Goal: Information Seeking & Learning: Understand process/instructions

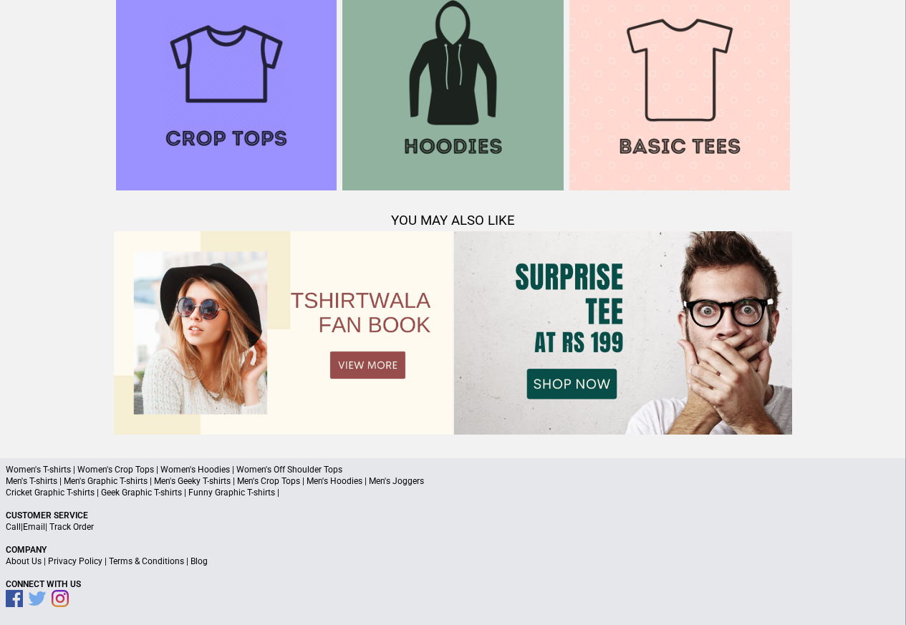
scroll to position [1503, 0]
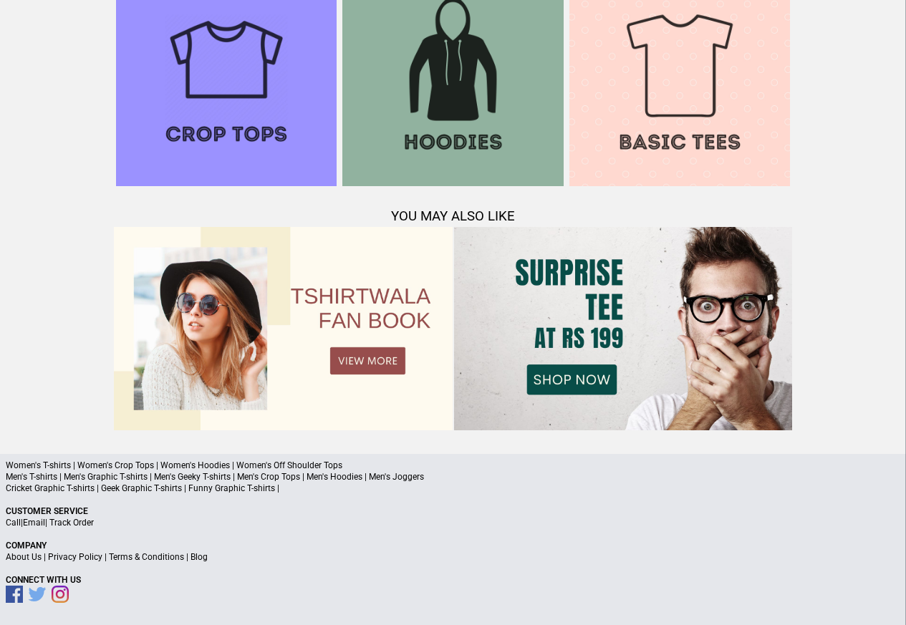
click at [150, 557] on link "Terms & Conditions" at bounding box center [146, 557] width 75 height 10
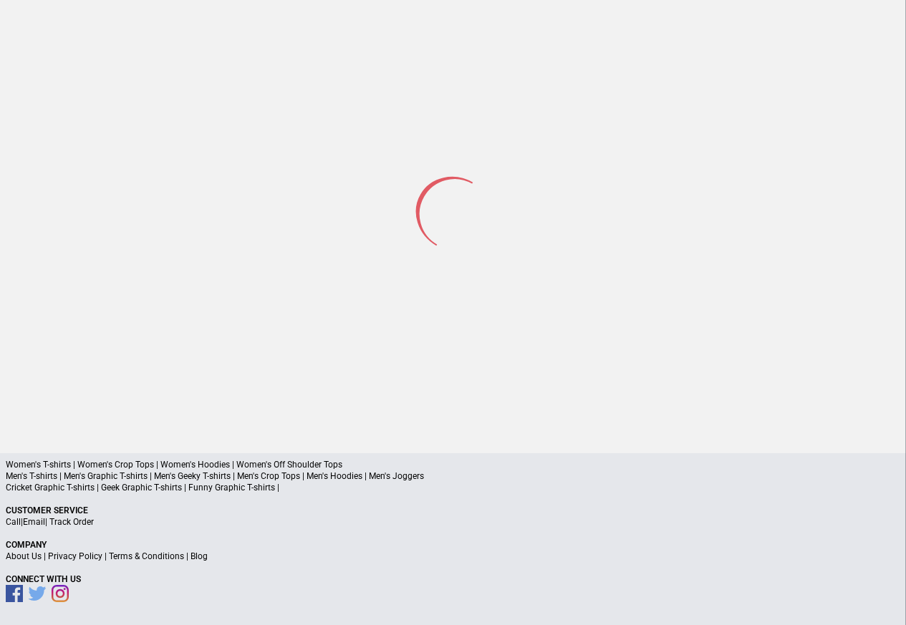
scroll to position [188, 0]
click at [138, 556] on link "Terms & Conditions" at bounding box center [146, 557] width 75 height 10
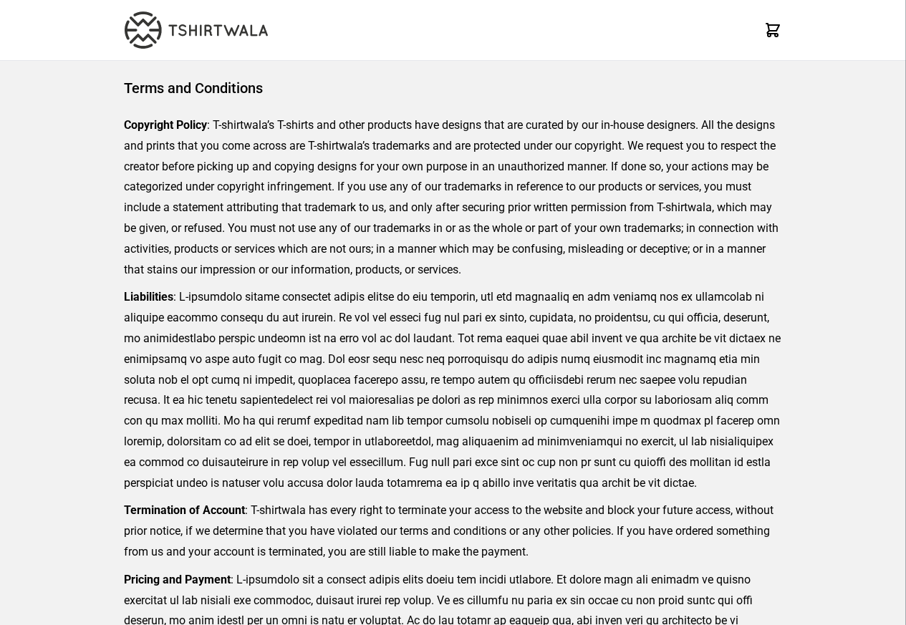
scroll to position [330, 0]
